Goal: Participate in discussion

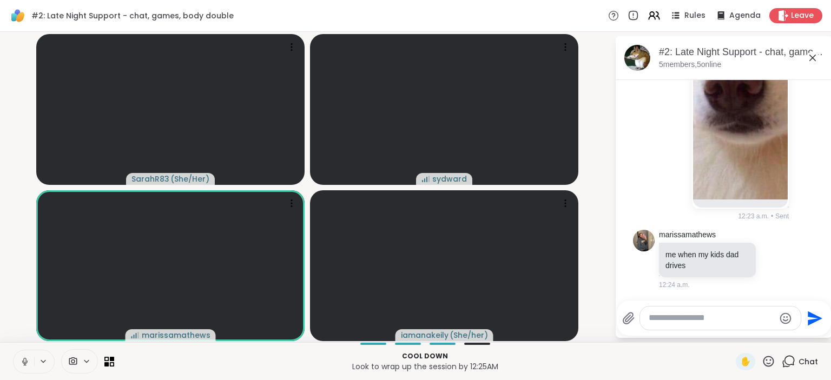
scroll to position [5078, 0]
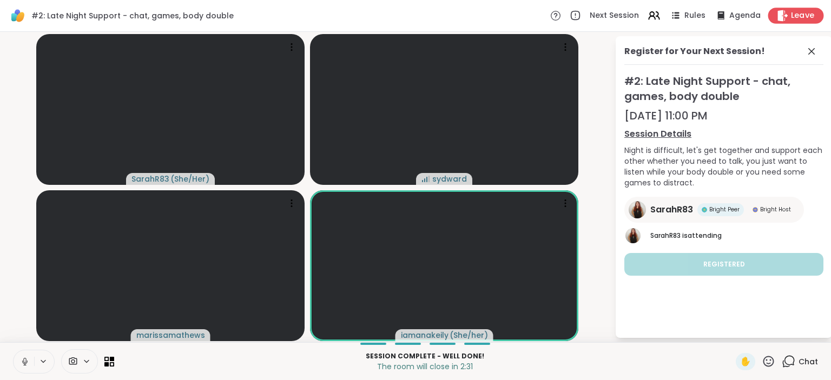
click at [797, 18] on span "Leave" at bounding box center [803, 15] width 24 height 11
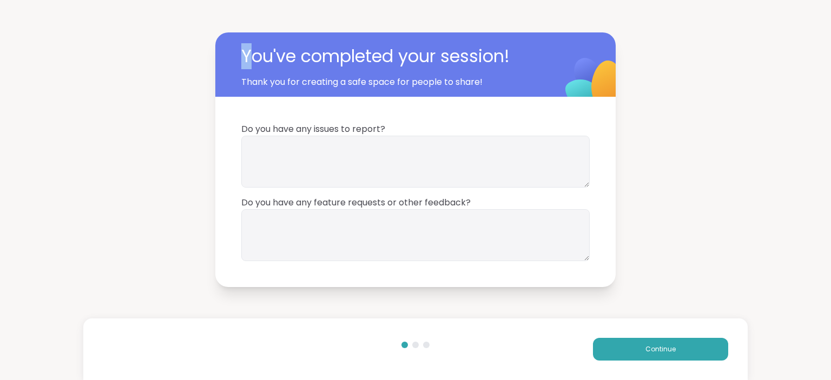
drag, startPoint x: 256, startPoint y: 6, endPoint x: 170, endPoint y: -61, distance: 109.5
click at [170, 0] on div "You've completed your session! Thank you for creating a safe space for people t…" at bounding box center [415, 190] width 831 height 380
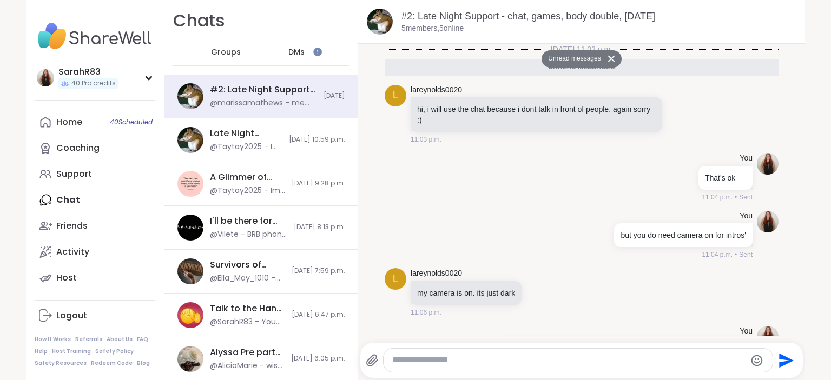
scroll to position [4445, 0]
